Goal: Browse casually

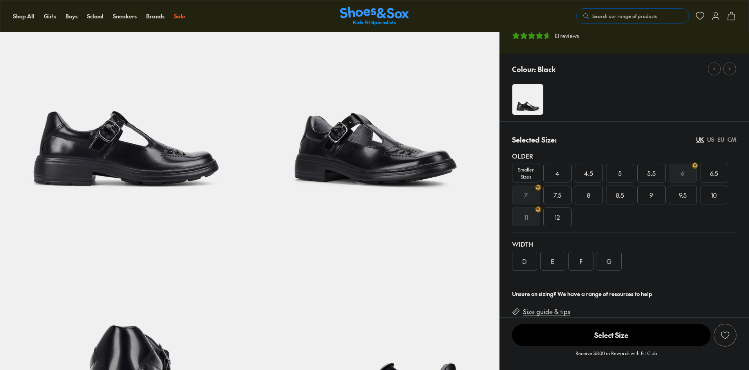
select select "*"
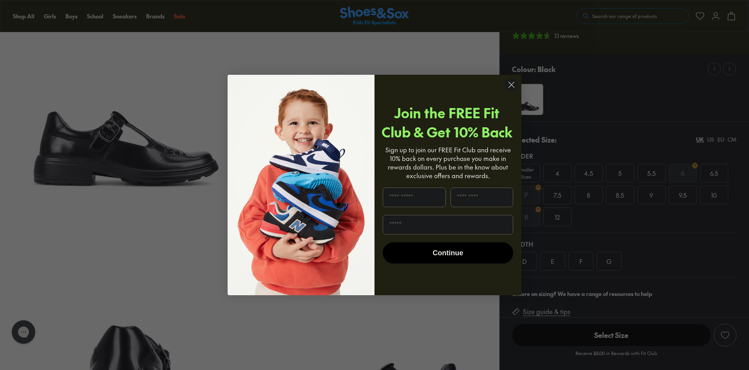
click at [512, 81] on circle "Close dialog" at bounding box center [511, 84] width 13 height 13
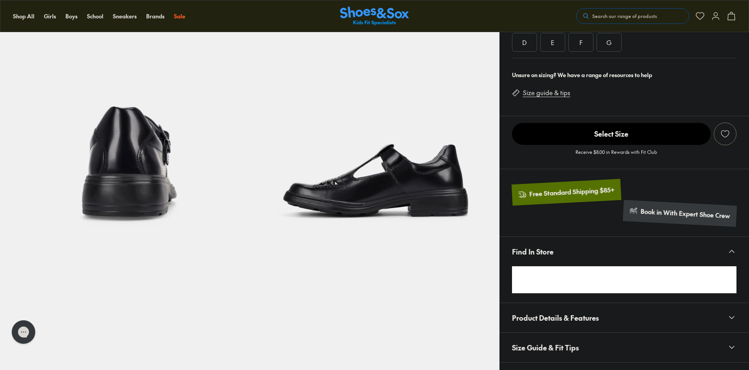
scroll to position [313, 0]
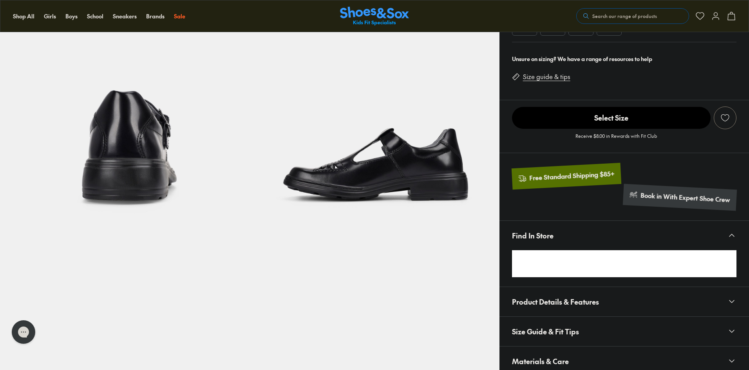
click at [367, 188] on img at bounding box center [375, 109] width 250 height 250
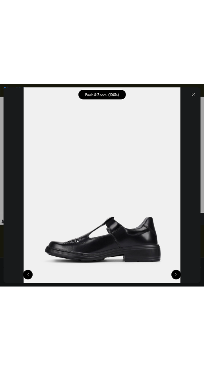
scroll to position [0, 765]
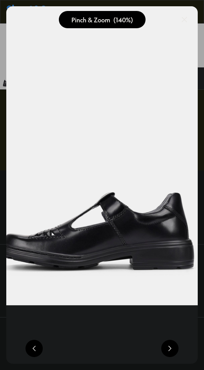
click at [162, 189] on img at bounding box center [93, 138] width 267 height 499
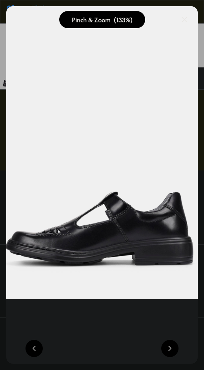
click at [175, 353] on button at bounding box center [169, 348] width 17 height 17
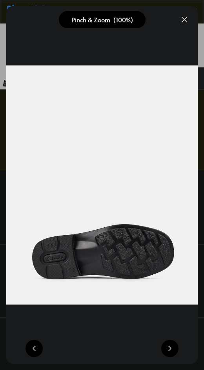
click at [175, 353] on button at bounding box center [169, 348] width 17 height 17
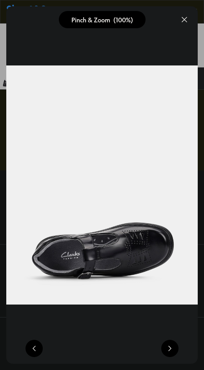
click at [175, 353] on button at bounding box center [169, 348] width 17 height 17
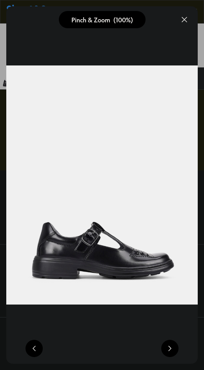
click at [36, 343] on button at bounding box center [33, 348] width 17 height 17
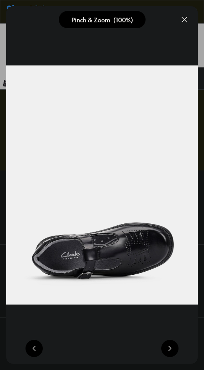
scroll to position [0, 1147]
click at [37, 347] on button at bounding box center [33, 348] width 17 height 17
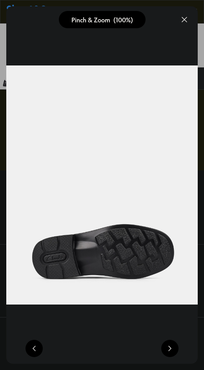
click at [37, 347] on button at bounding box center [33, 348] width 17 height 17
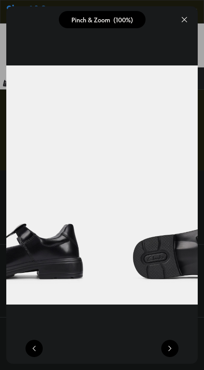
scroll to position [0, 765]
